Goal: Find contact information: Find contact information

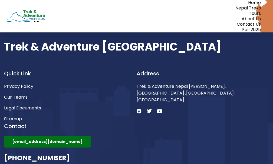
scroll to position [3384, 0]
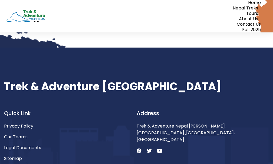
click at [101, 162] on h4 "Contact" at bounding box center [70, 166] width 132 height 8
click at [74, 155] on link "Sitemap" at bounding box center [70, 158] width 132 height 7
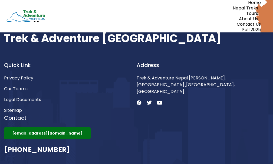
scroll to position [576, 0]
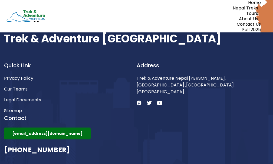
drag, startPoint x: 73, startPoint y: 133, endPoint x: 0, endPoint y: 131, distance: 73.0
click at [0, 131] on section "Trek & Adventure Nepal Quick Link Privacy Policy Our Teams Legal Documents Site…" at bounding box center [136, 102] width 273 height 204
click at [113, 96] on li "Legal Documents" at bounding box center [70, 100] width 132 height 9
drag, startPoint x: 74, startPoint y: 135, endPoint x: 1, endPoint y: 130, distance: 72.8
click at [1, 130] on section "Trek & Adventure Nepal Quick Link Privacy Policy Our Teams Legal Documents Site…" at bounding box center [136, 102] width 273 height 204
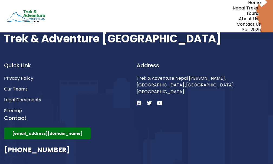
click at [45, 107] on link "Sitemap" at bounding box center [70, 110] width 132 height 7
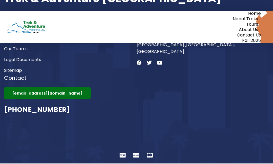
scroll to position [603, 0]
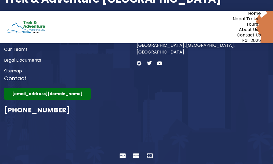
click at [139, 61] on icon at bounding box center [138, 63] width 5 height 5
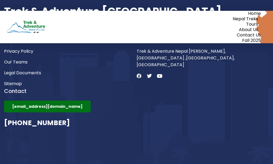
click at [138, 74] on icon at bounding box center [138, 76] width 5 height 5
click at [137, 74] on icon at bounding box center [138, 76] width 5 height 5
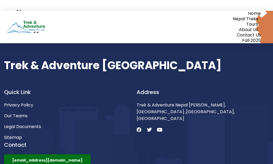
scroll to position [549, 0]
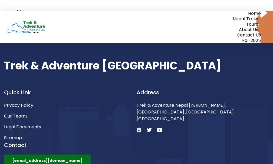
click at [138, 128] on icon at bounding box center [138, 130] width 5 height 5
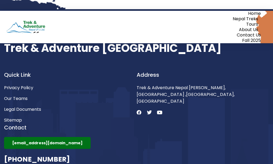
scroll to position [576, 0]
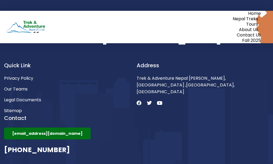
click at [29, 75] on span "Privacy Policy" at bounding box center [18, 78] width 29 height 7
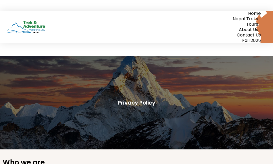
click at [160, 15] on div at bounding box center [109, 27] width 218 height 32
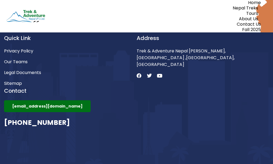
scroll to position [641, 0]
drag, startPoint x: 69, startPoint y: 109, endPoint x: 17, endPoint y: 113, distance: 52.0
click at [17, 118] on h3 "[PHONE_NUMBER]" at bounding box center [70, 123] width 132 height 10
click at [2, 109] on div at bounding box center [136, 75] width 273 height 204
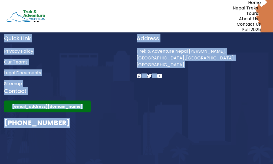
drag, startPoint x: 2, startPoint y: 109, endPoint x: 65, endPoint y: 111, distance: 62.8
click at [65, 111] on section "Trek & Adventure [GEOGRAPHIC_DATA] Quick Link Privacy Policy Our Teams Legal Do…" at bounding box center [136, 75] width 273 height 204
click at [75, 118] on h3 "[PHONE_NUMBER]" at bounding box center [70, 123] width 132 height 10
click at [66, 118] on h3 "[PHONE_NUMBER]" at bounding box center [70, 123] width 132 height 10
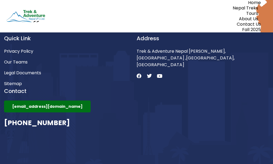
click at [66, 118] on h3 "[PHONE_NUMBER]" at bounding box center [70, 123] width 132 height 10
click at [67, 118] on h3 "[PHONE_NUMBER]" at bounding box center [70, 123] width 132 height 10
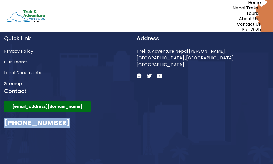
click at [66, 118] on h3 "[PHONE_NUMBER]" at bounding box center [70, 123] width 132 height 10
